Goal: Task Accomplishment & Management: Complete application form

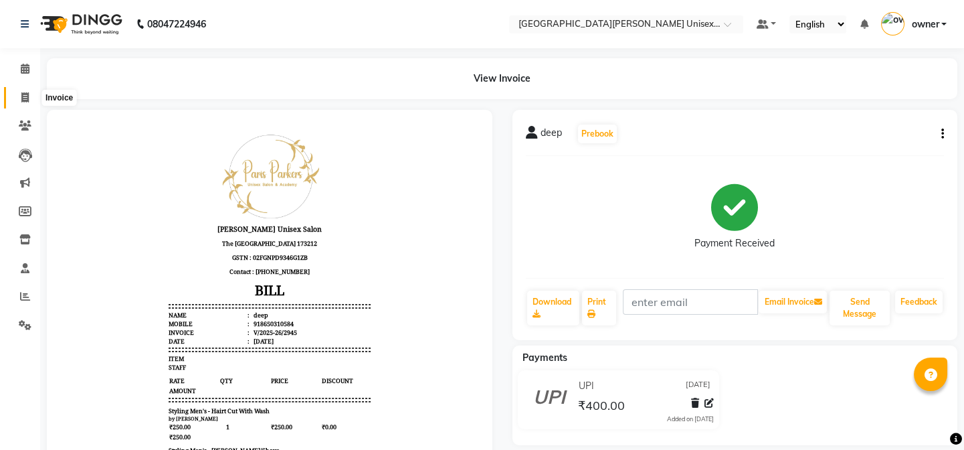
click at [18, 102] on span at bounding box center [24, 97] width 23 height 15
select select "service"
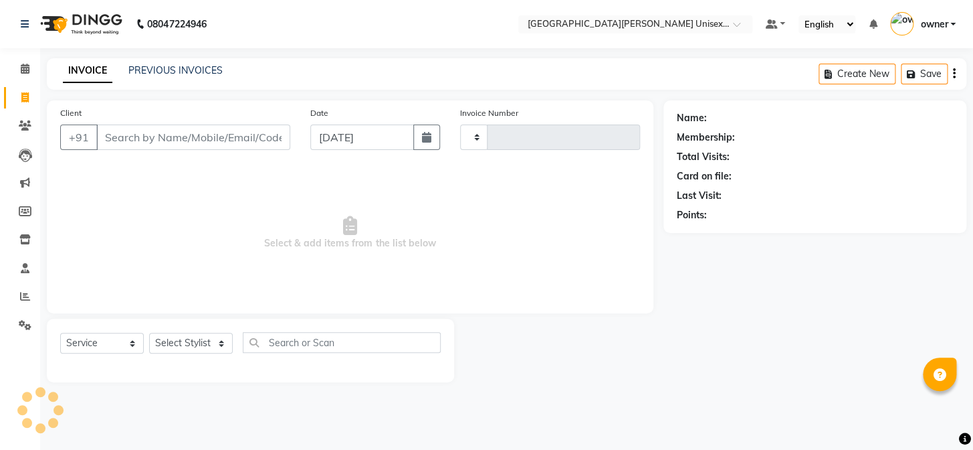
type input "2946"
select select "7055"
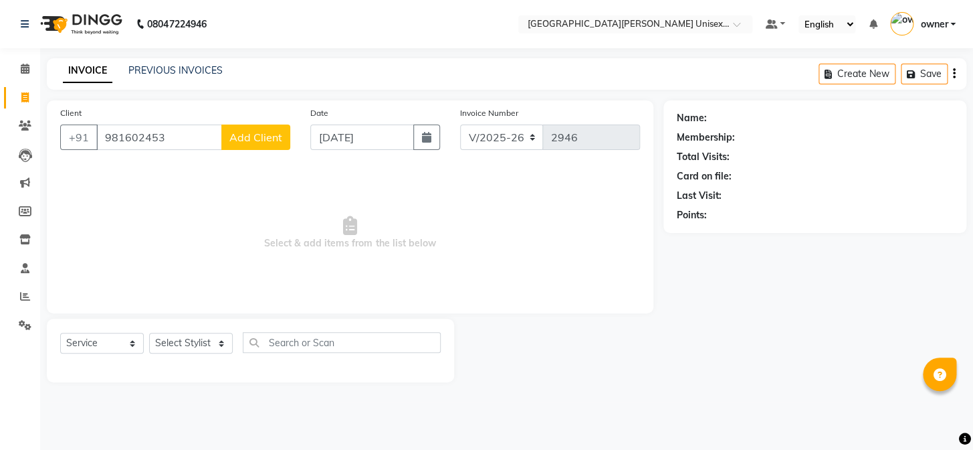
click at [149, 137] on input "981602453" at bounding box center [159, 136] width 126 height 25
type input "9816024053"
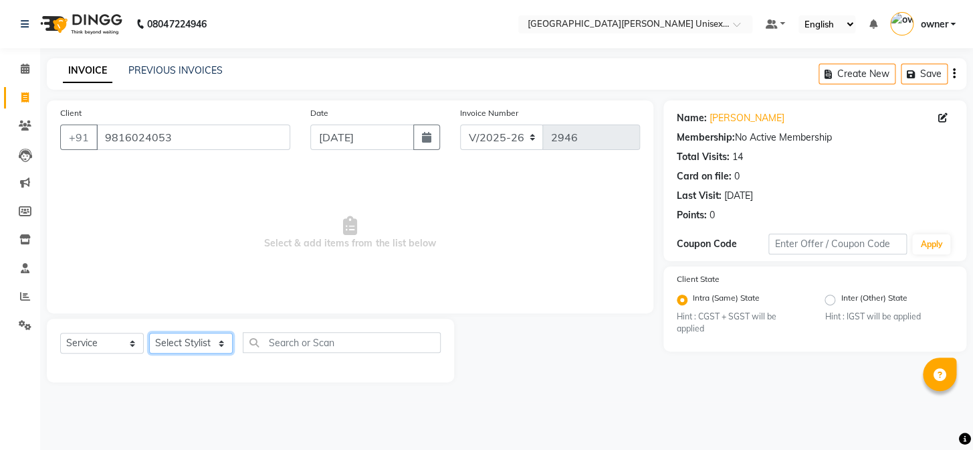
click at [209, 351] on select "Select Stylist anjali [PERSON_NAME] [PERSON_NAME] styler [PERSON_NAME] [PERSON_…" at bounding box center [191, 342] width 84 height 21
select select "80028"
click at [149, 332] on select "Select Stylist anjali [PERSON_NAME] [PERSON_NAME] styler [PERSON_NAME] [PERSON_…" at bounding box center [191, 342] width 84 height 21
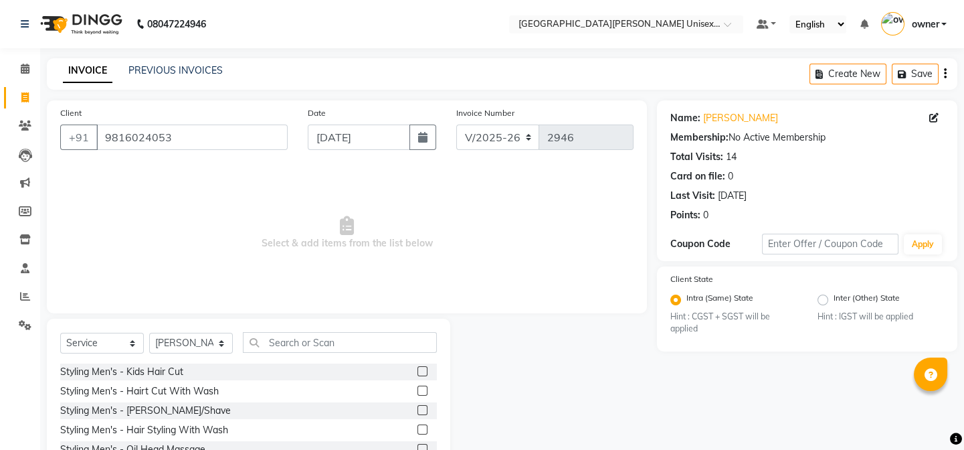
click at [417, 389] on label at bounding box center [422, 390] width 10 height 10
click at [417, 389] on input "checkbox" at bounding box center [421, 391] width 9 height 9
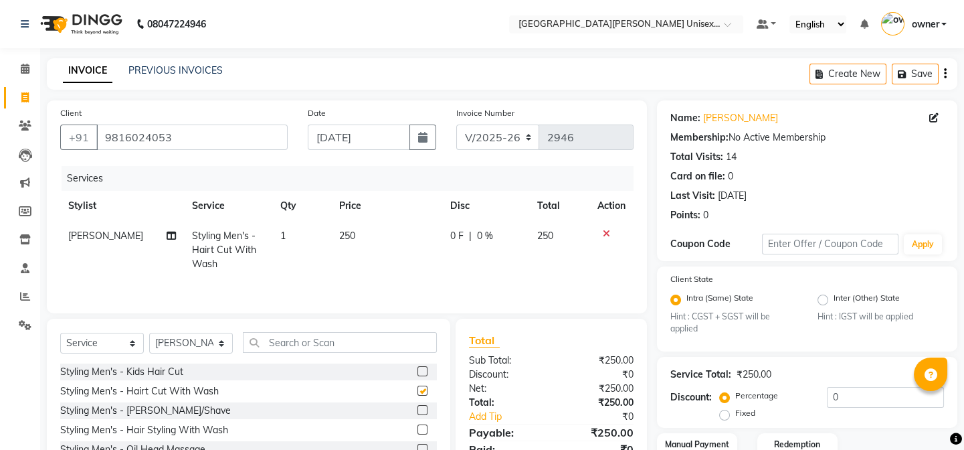
checkbox input "false"
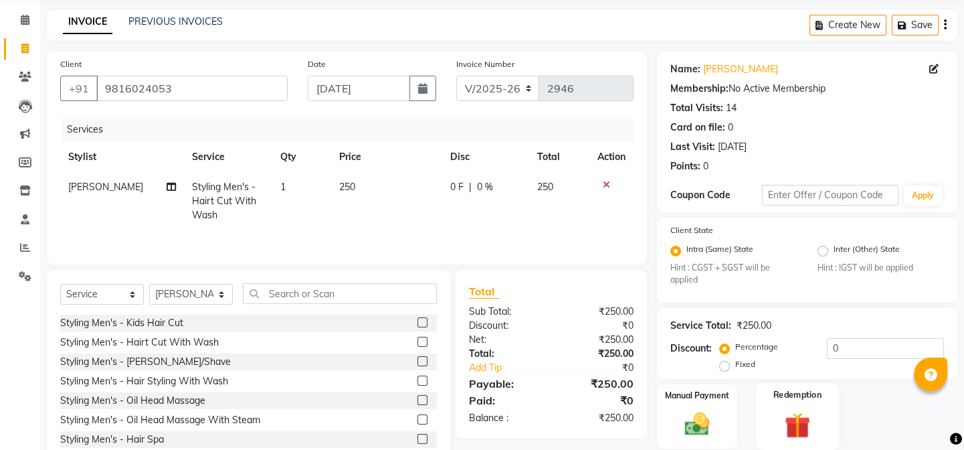
scroll to position [96, 0]
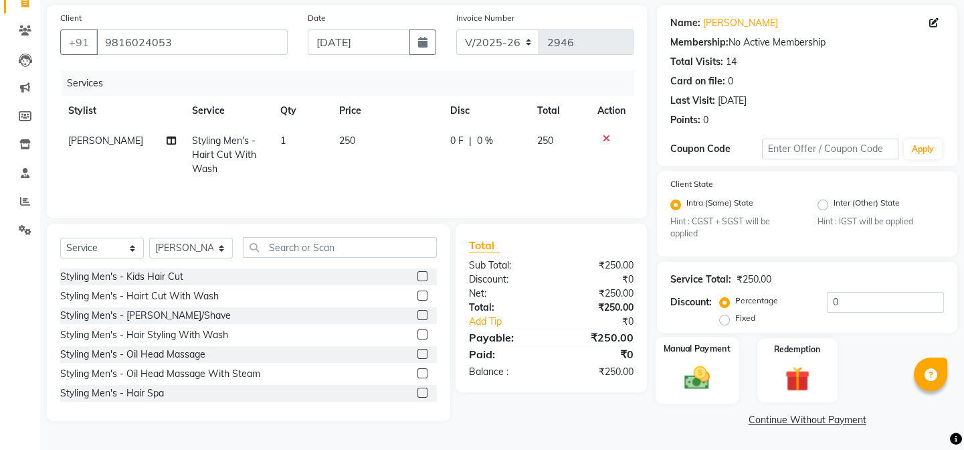
click at [703, 379] on img at bounding box center [696, 377] width 41 height 29
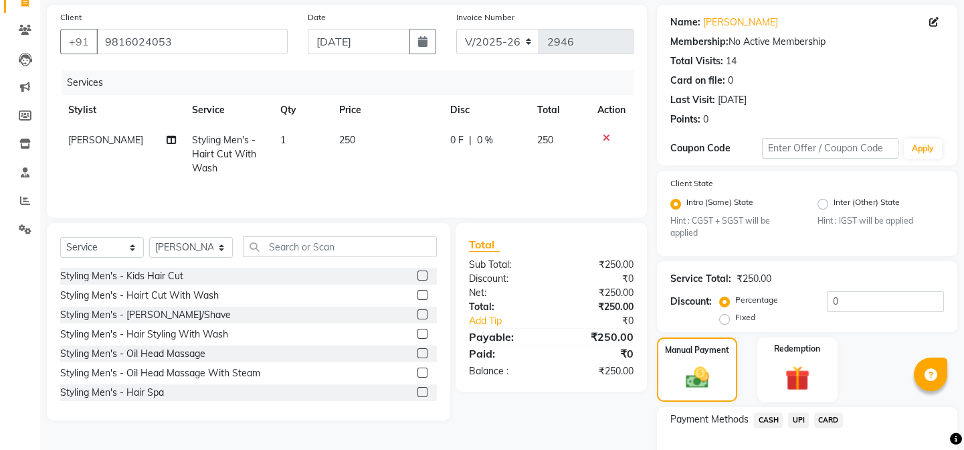
click at [769, 416] on span "CASH" at bounding box center [768, 419] width 29 height 15
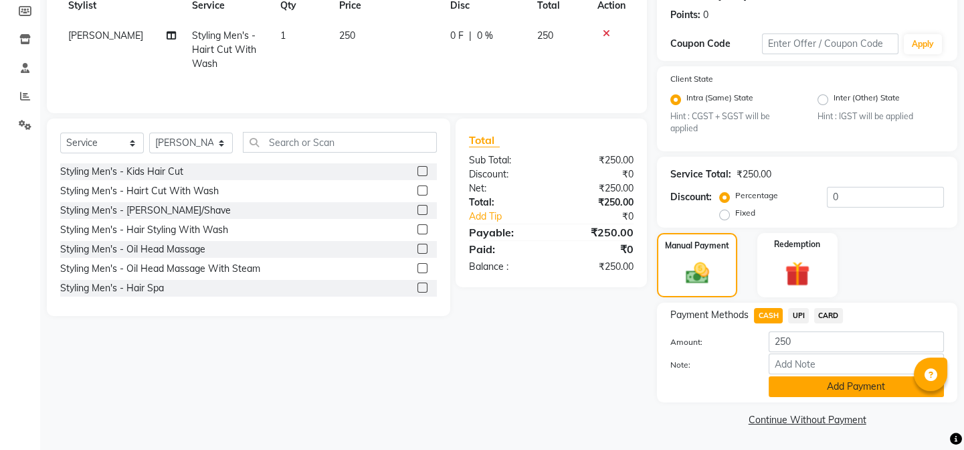
click at [861, 389] on button "Add Payment" at bounding box center [856, 386] width 175 height 21
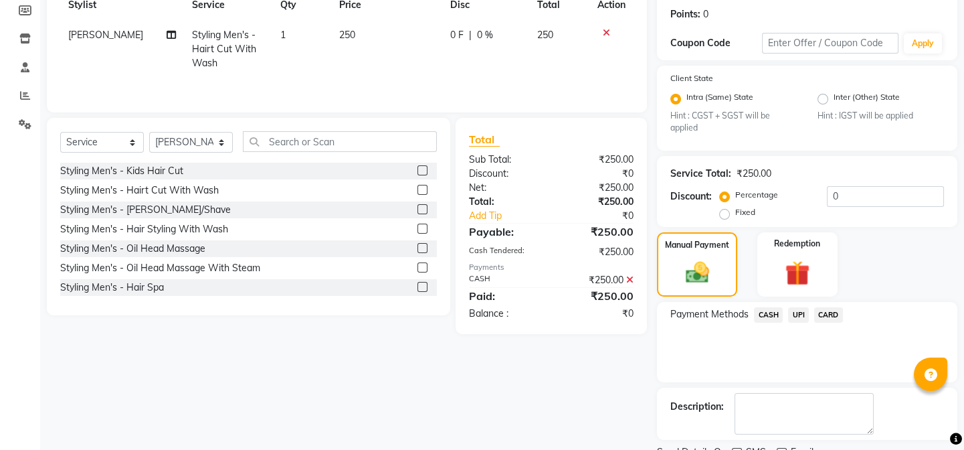
scroll to position [256, 0]
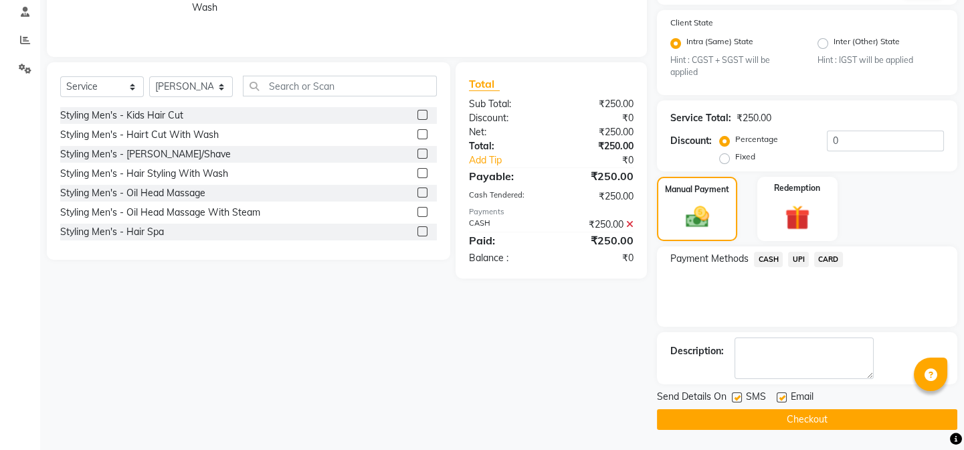
click at [846, 417] on button "Checkout" at bounding box center [807, 419] width 300 height 21
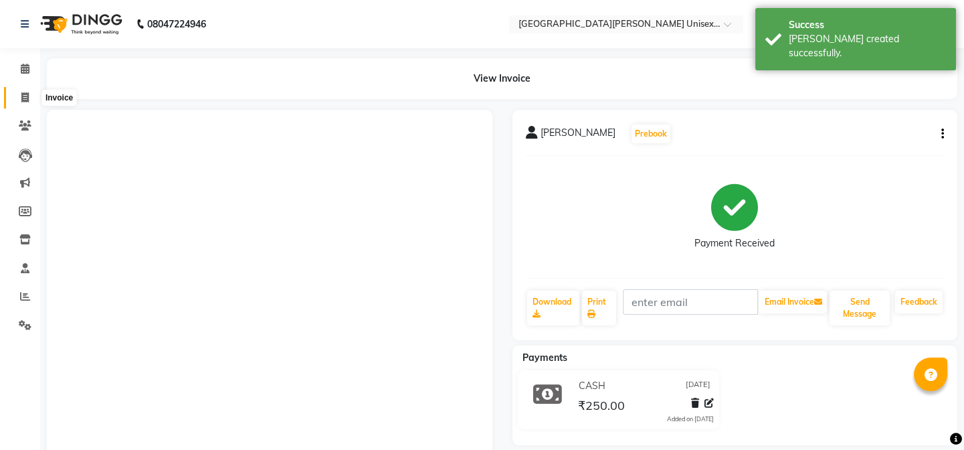
click at [14, 93] on span at bounding box center [24, 97] width 23 height 15
select select "service"
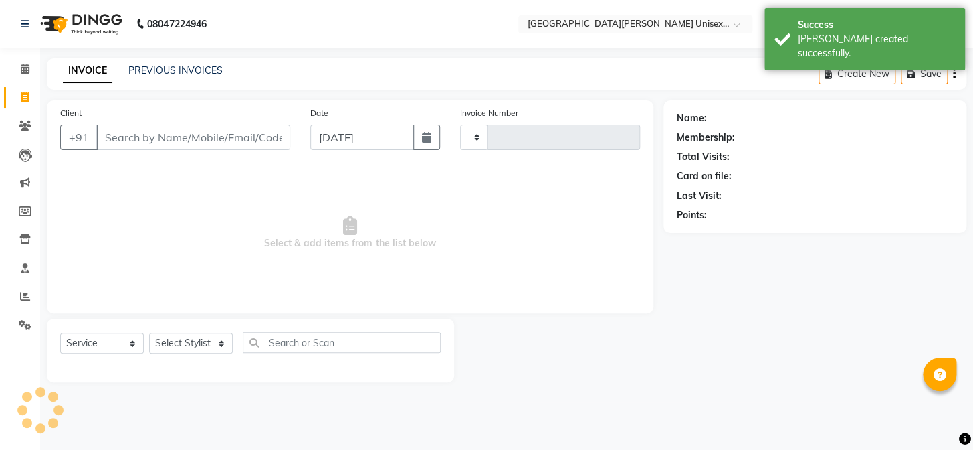
type input "2947"
select select "7055"
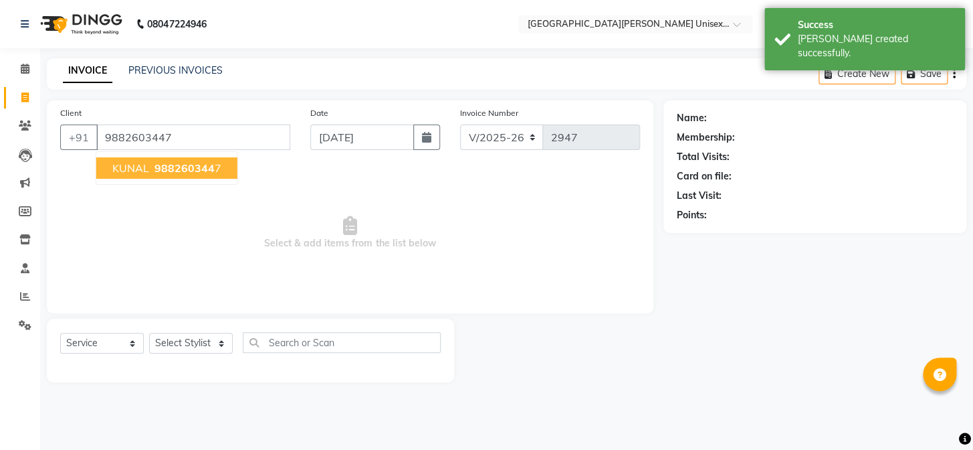
type input "9882603447"
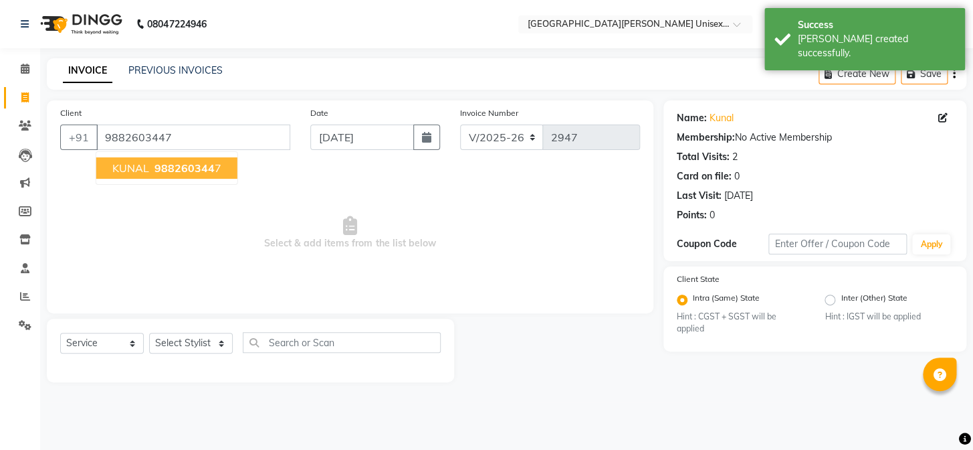
click at [162, 165] on span "988260344" at bounding box center [185, 167] width 60 height 13
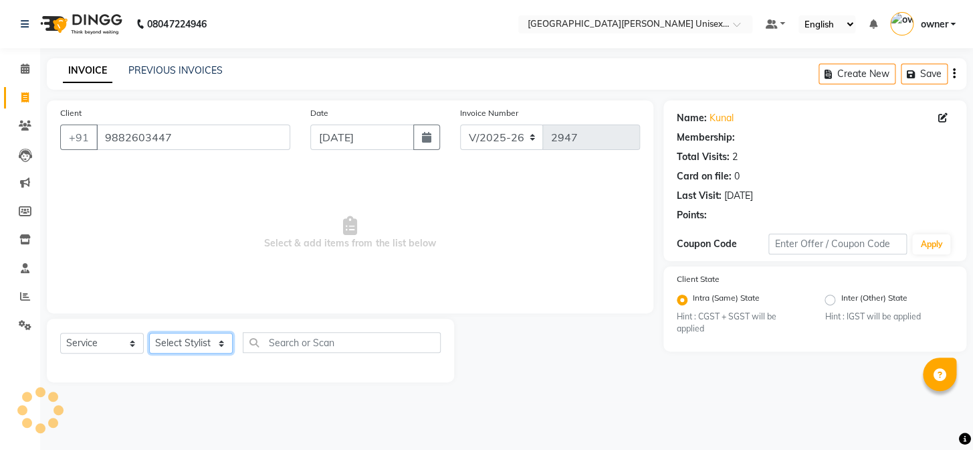
drag, startPoint x: 204, startPoint y: 344, endPoint x: 203, endPoint y: 338, distance: 6.8
click at [204, 344] on select "Select Stylist anjali [PERSON_NAME] [PERSON_NAME] styler [PERSON_NAME] [PERSON_…" at bounding box center [191, 342] width 84 height 21
select select "86130"
click at [149, 332] on select "Select Stylist anjali [PERSON_NAME] [PERSON_NAME] styler [PERSON_NAME] [PERSON_…" at bounding box center [191, 342] width 84 height 21
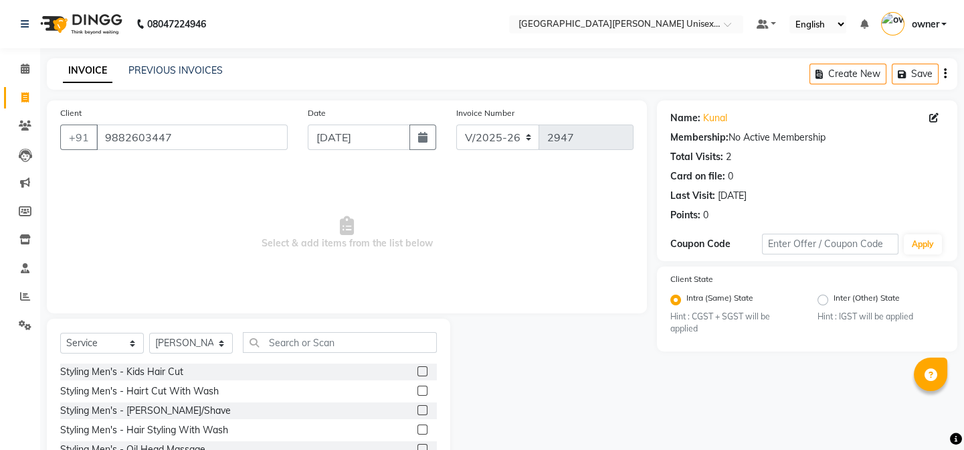
click at [417, 385] on label at bounding box center [422, 390] width 10 height 10
click at [417, 387] on input "checkbox" at bounding box center [421, 391] width 9 height 9
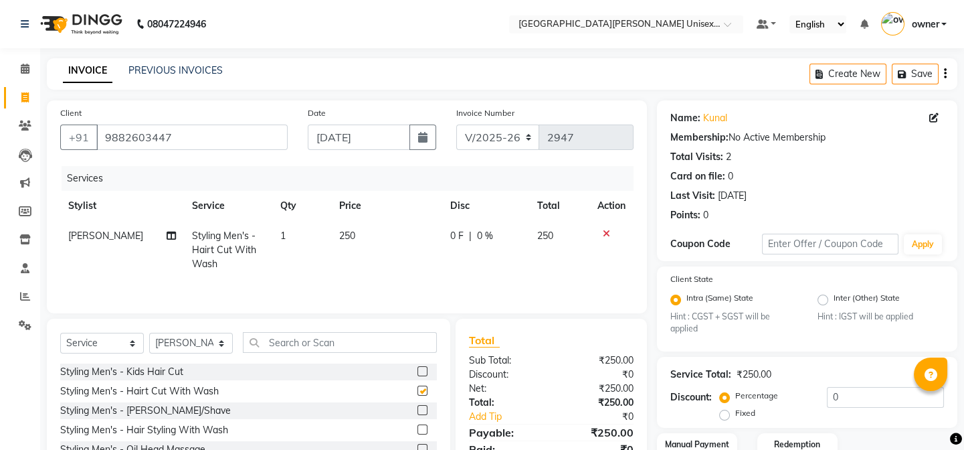
checkbox input "false"
click at [417, 409] on label at bounding box center [422, 410] width 10 height 10
click at [417, 409] on input "checkbox" at bounding box center [421, 410] width 9 height 9
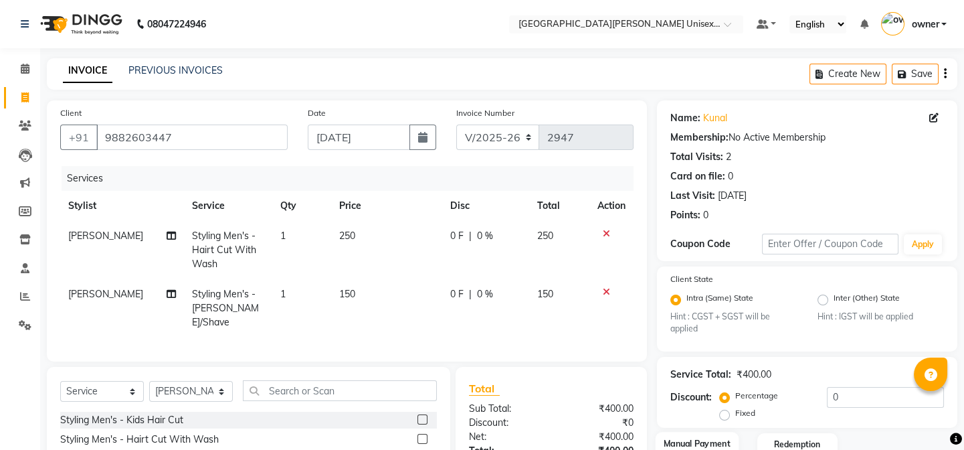
checkbox input "false"
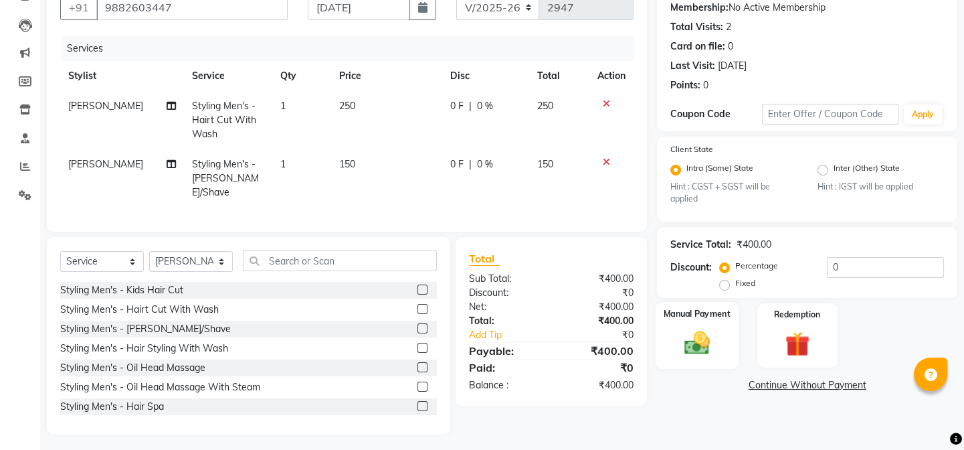
click at [720, 351] on div "Manual Payment" at bounding box center [697, 335] width 83 height 66
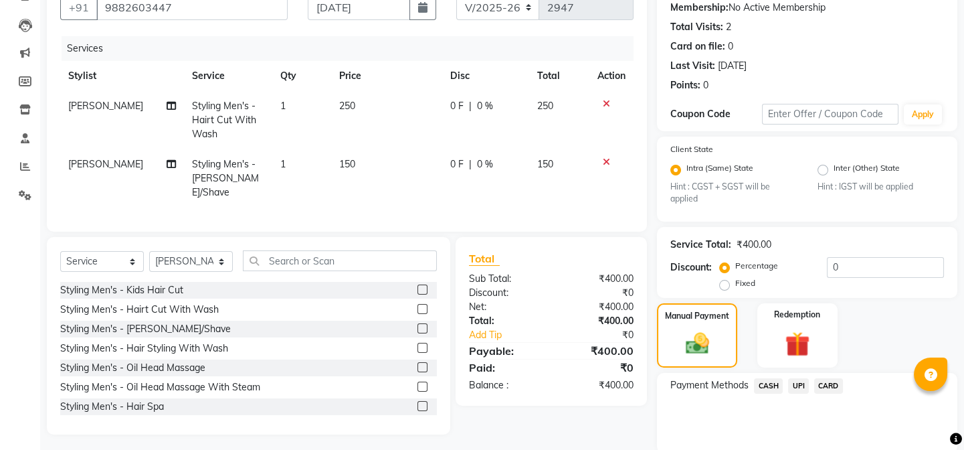
click at [787, 381] on div "UPI" at bounding box center [796, 387] width 26 height 18
click at [797, 387] on span "UPI" at bounding box center [798, 385] width 21 height 15
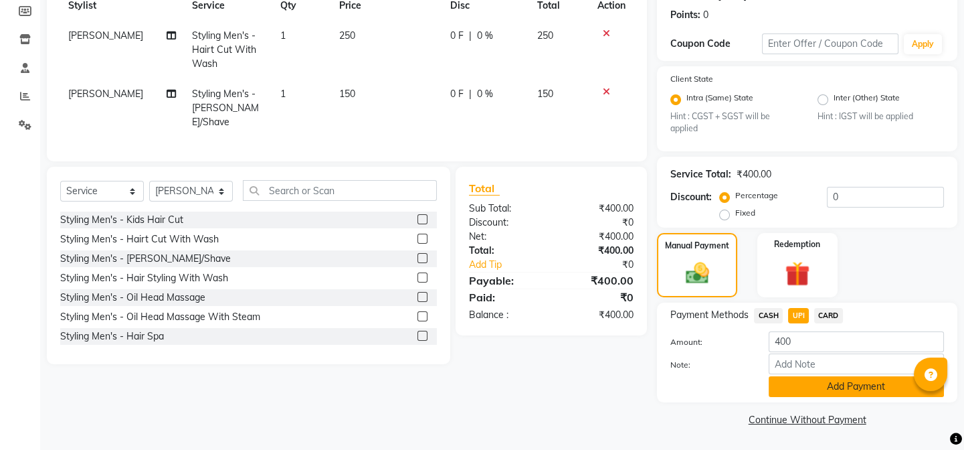
click at [813, 378] on button "Add Payment" at bounding box center [856, 386] width 175 height 21
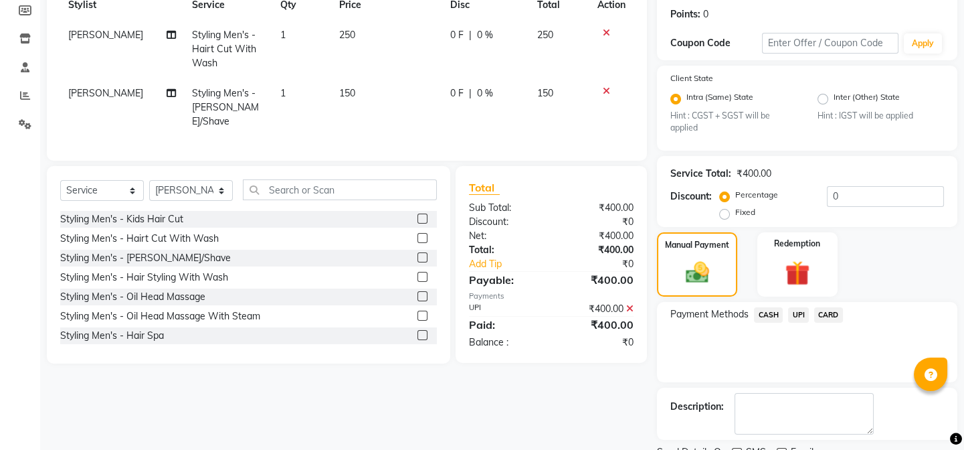
scroll to position [256, 0]
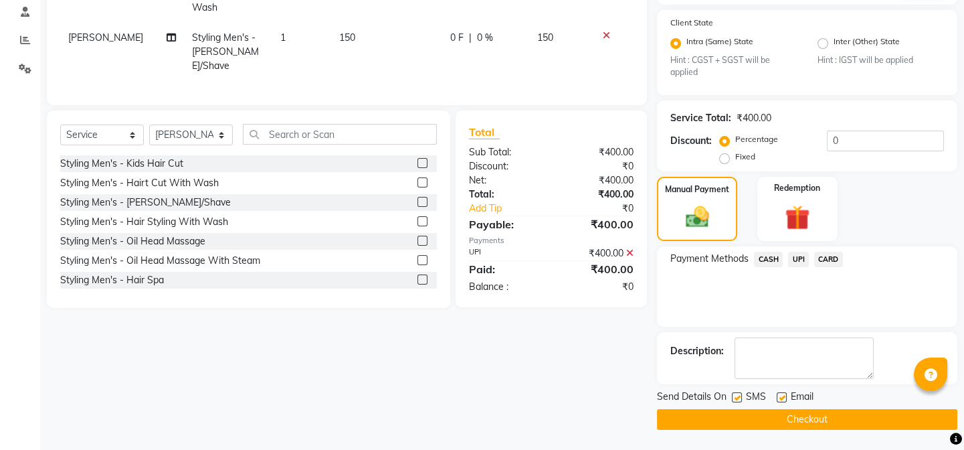
click at [759, 413] on button "Checkout" at bounding box center [807, 419] width 300 height 21
